Goal: Find specific page/section: Find specific page/section

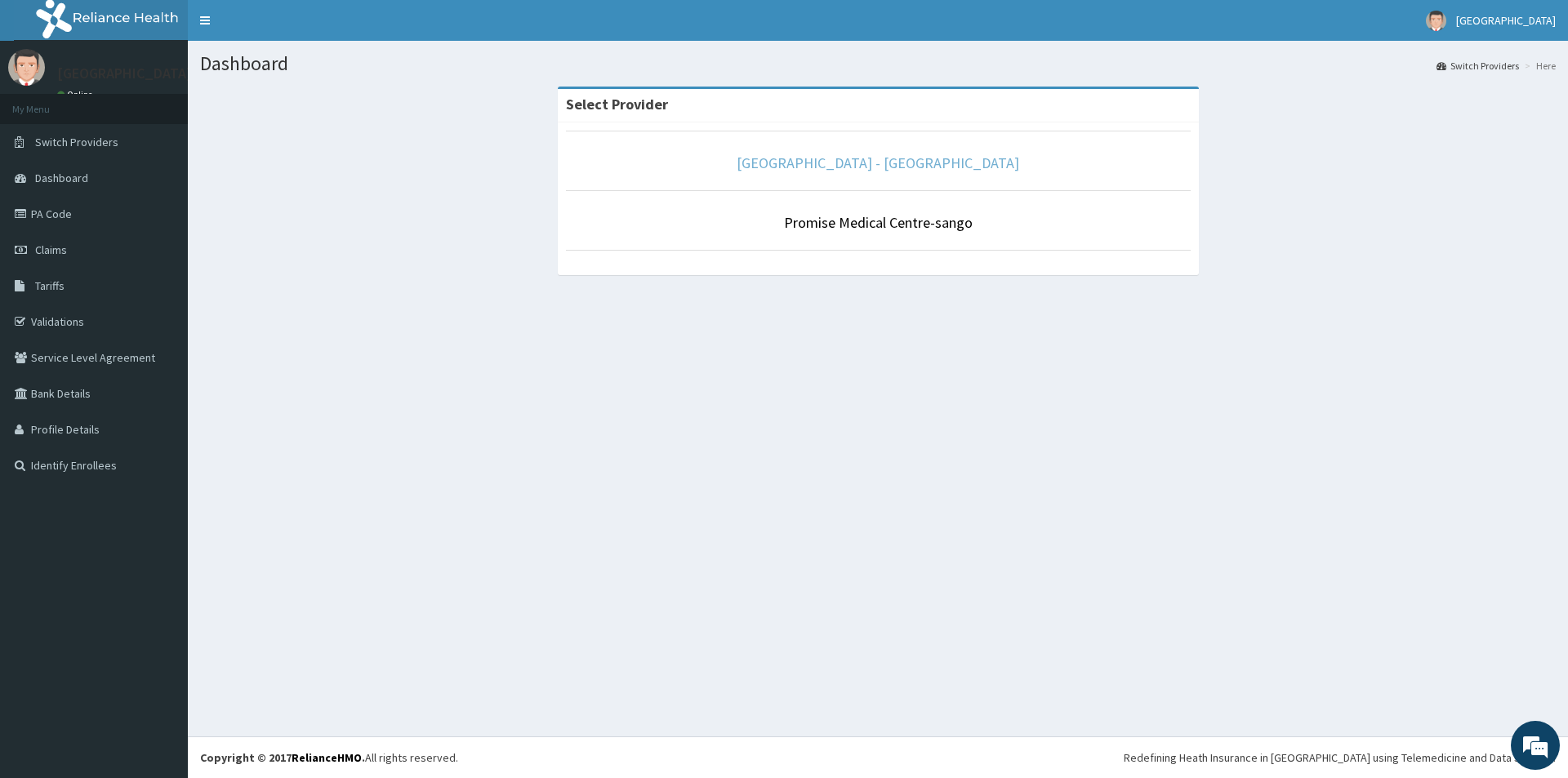
click at [901, 169] on link "[GEOGRAPHIC_DATA] - [GEOGRAPHIC_DATA]" at bounding box center [877, 163] width 283 height 19
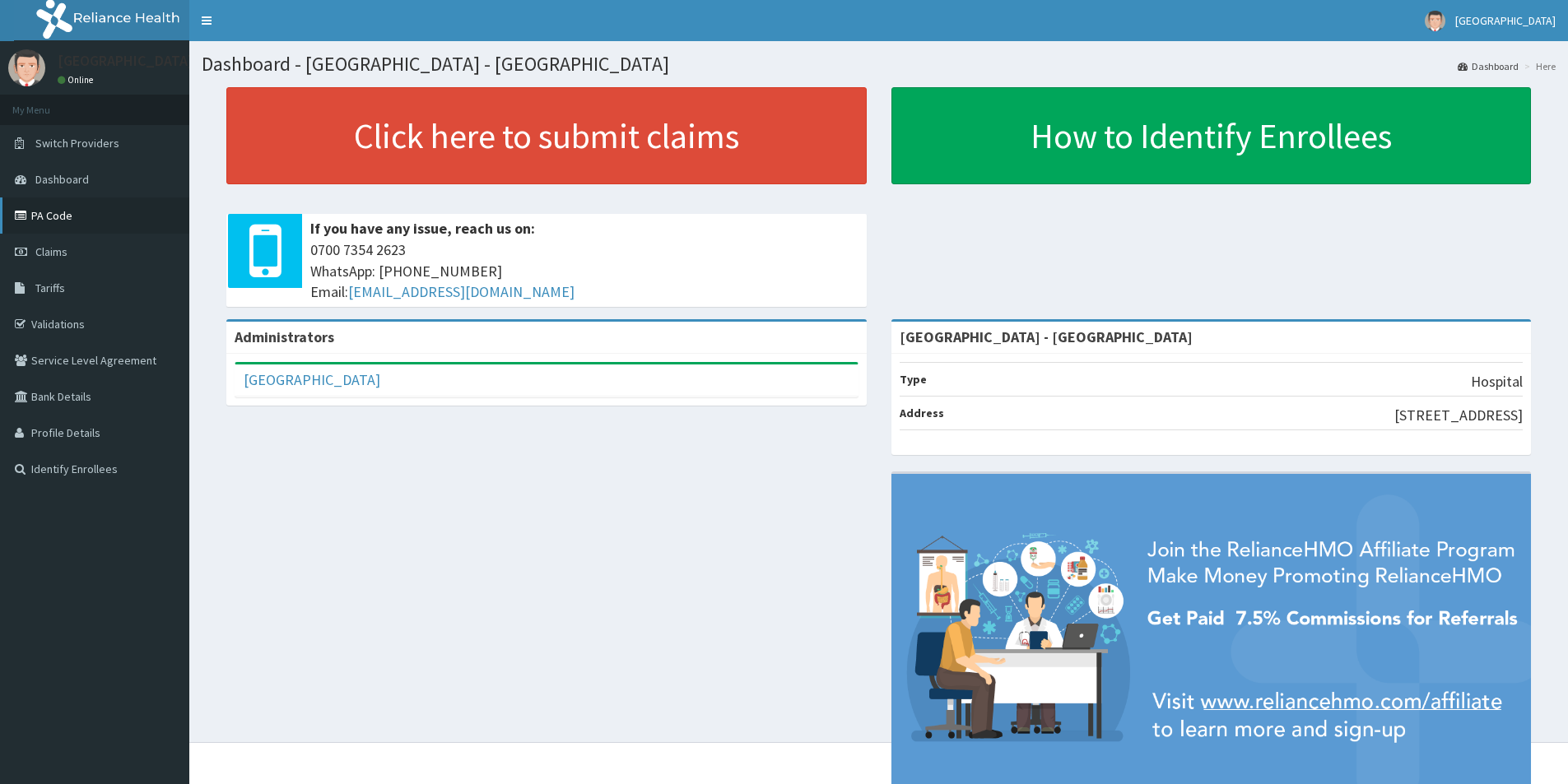
click at [54, 203] on link "PA Code" at bounding box center [94, 215] width 189 height 36
